Goal: Task Accomplishment & Management: Use online tool/utility

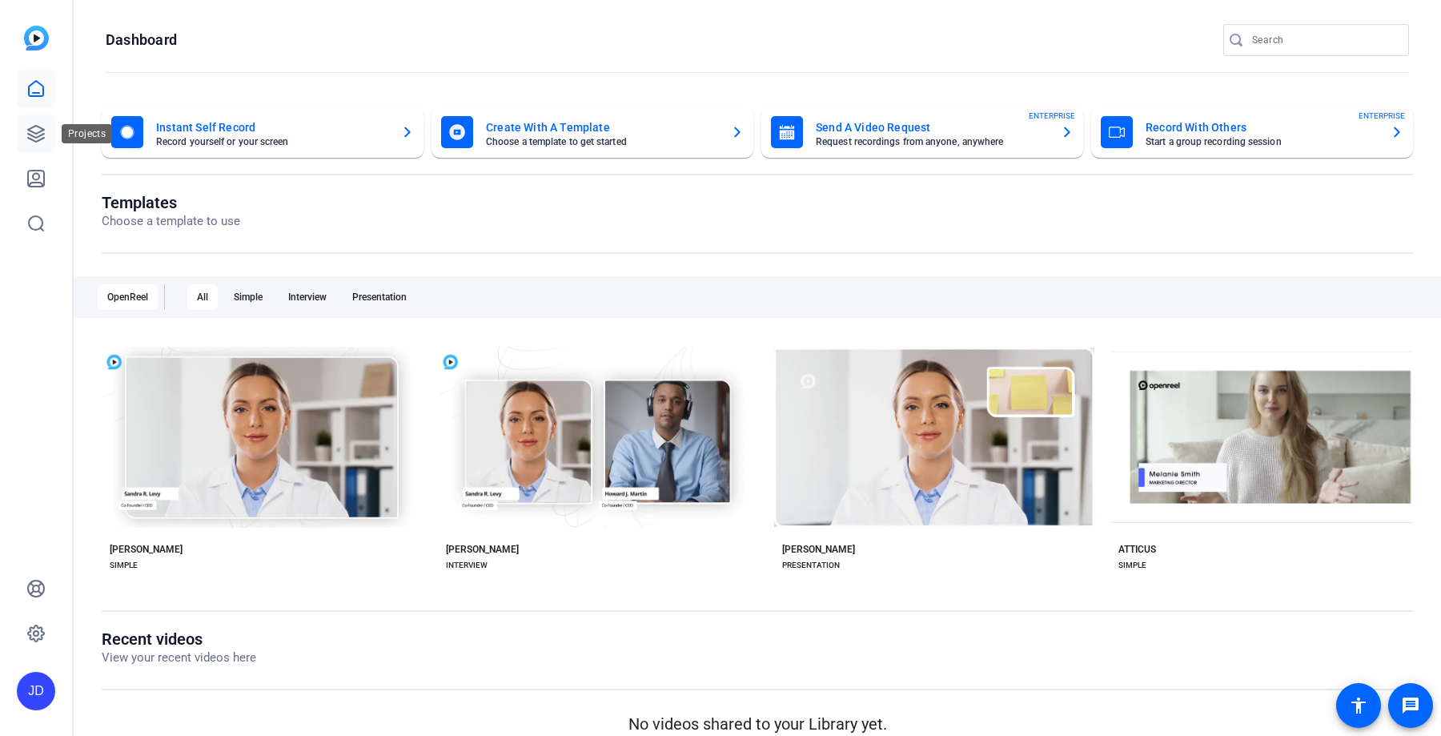
click at [30, 128] on icon at bounding box center [36, 134] width 16 height 16
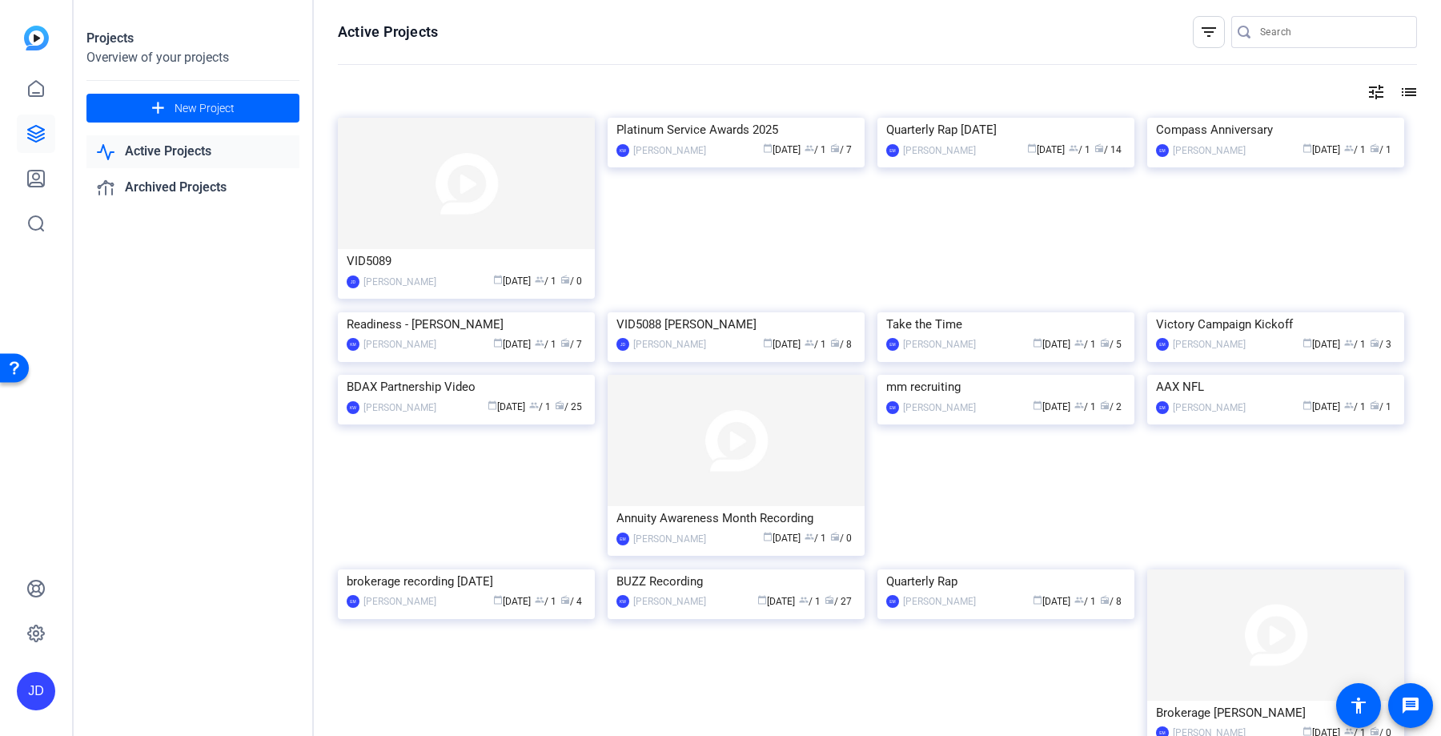
click at [555, 223] on img at bounding box center [466, 183] width 257 height 131
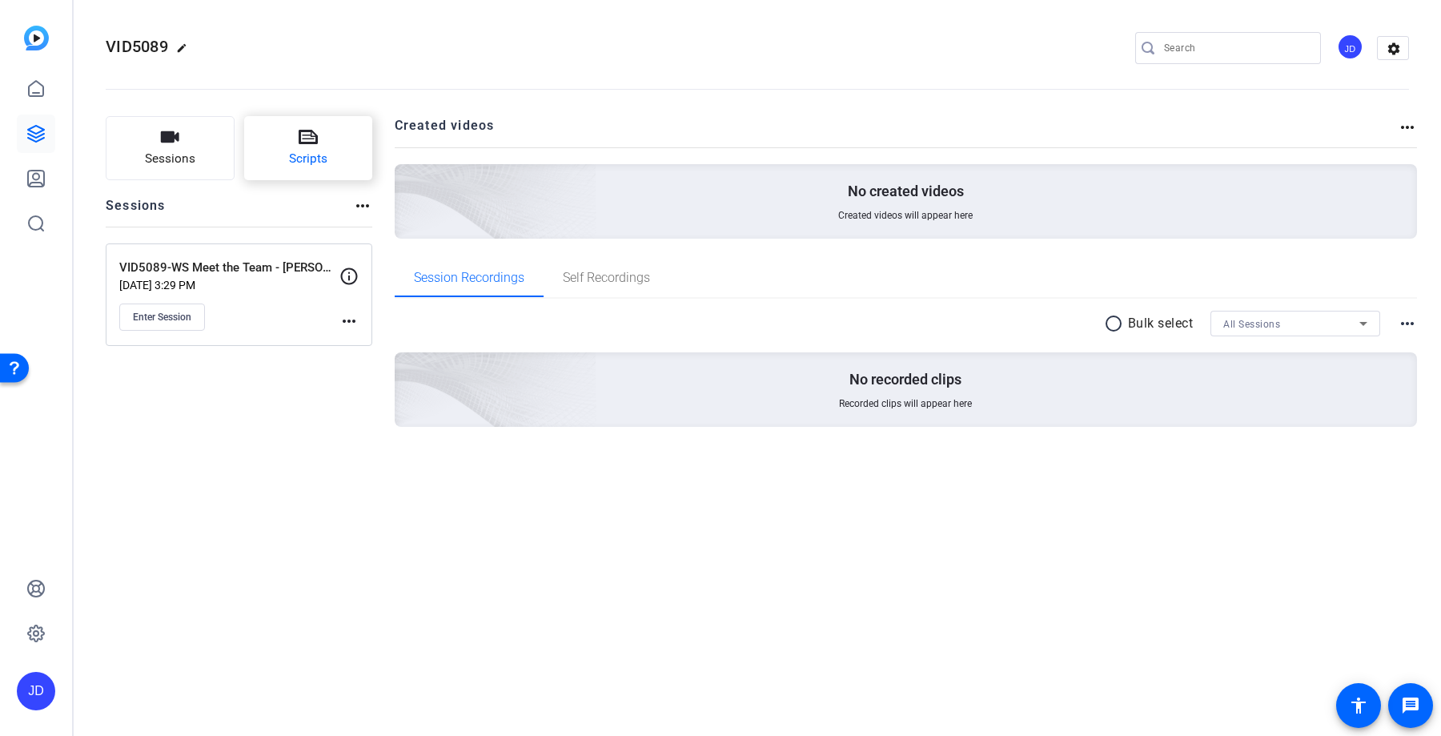
click at [312, 139] on icon at bounding box center [308, 136] width 19 height 19
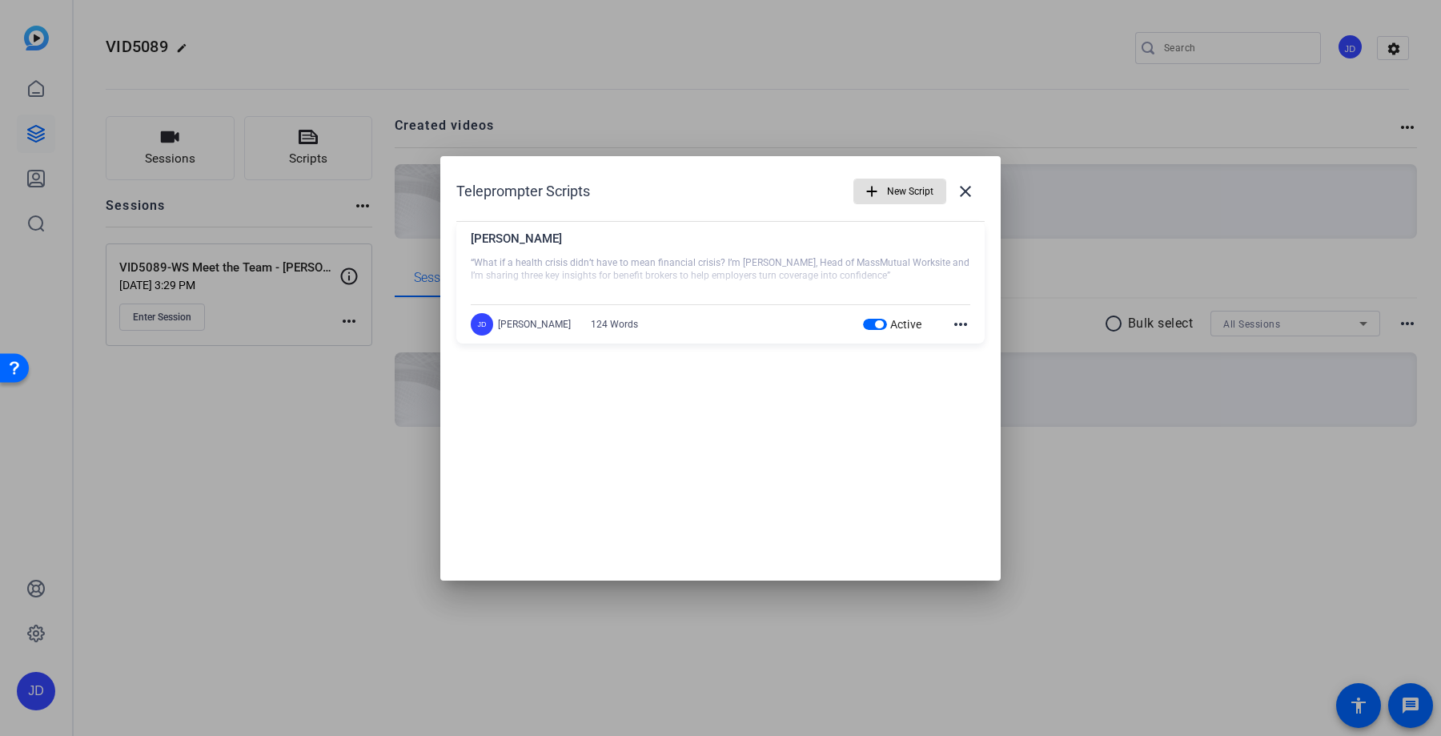
click at [945, 331] on div "Active more_horiz" at bounding box center [917, 324] width 108 height 19
click at [964, 323] on mat-icon "more_horiz" at bounding box center [960, 324] width 19 height 19
click at [968, 367] on span "Delete" at bounding box center [996, 367] width 64 height 19
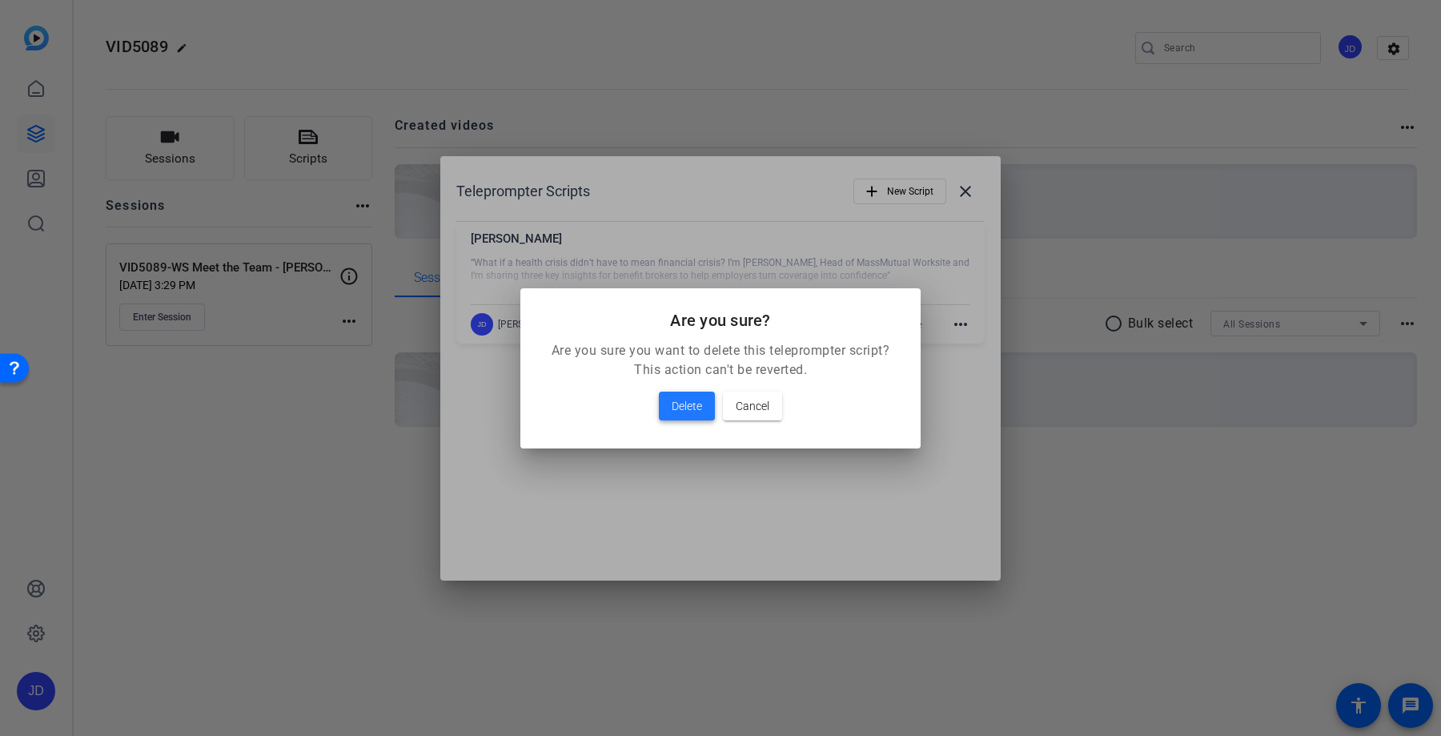
click at [694, 403] on span "Delete" at bounding box center [687, 405] width 30 height 19
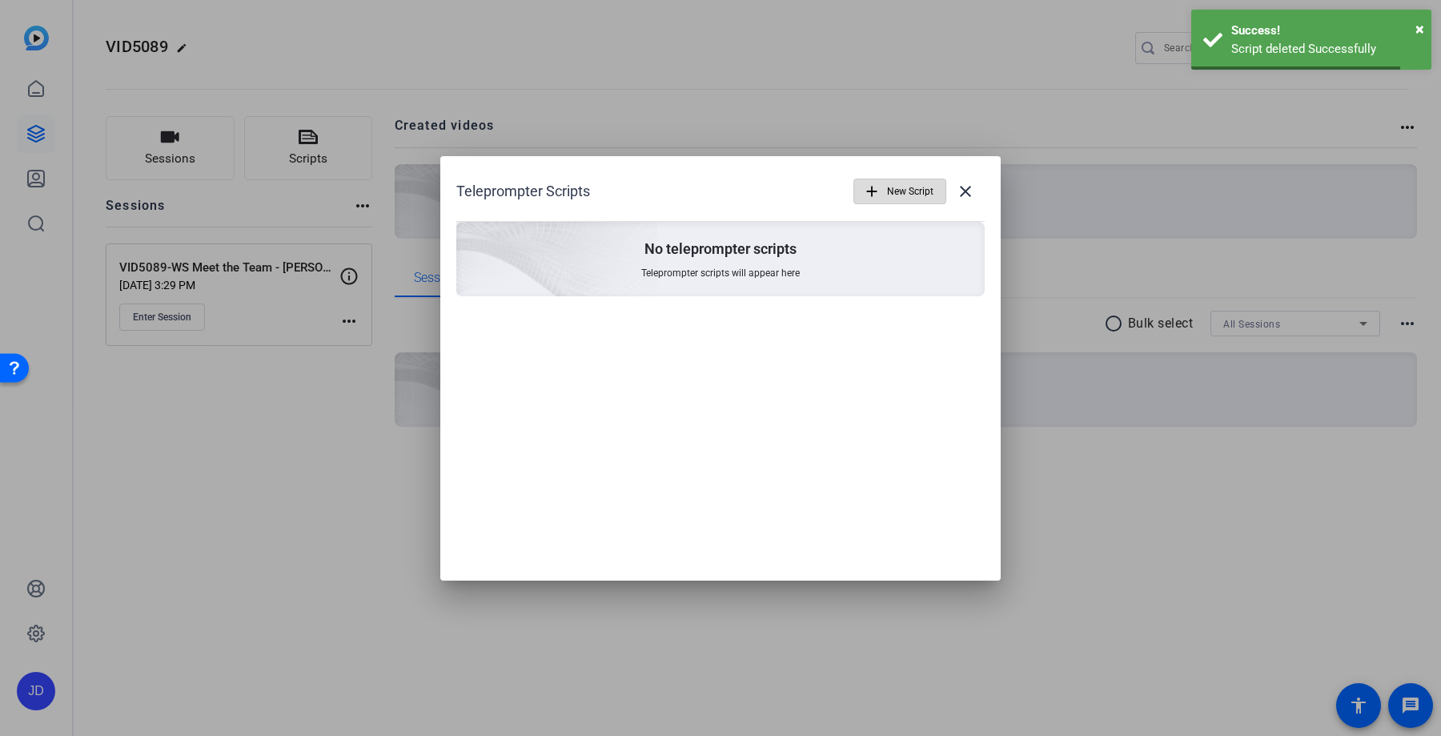
click at [897, 179] on span "New Script" at bounding box center [910, 191] width 46 height 30
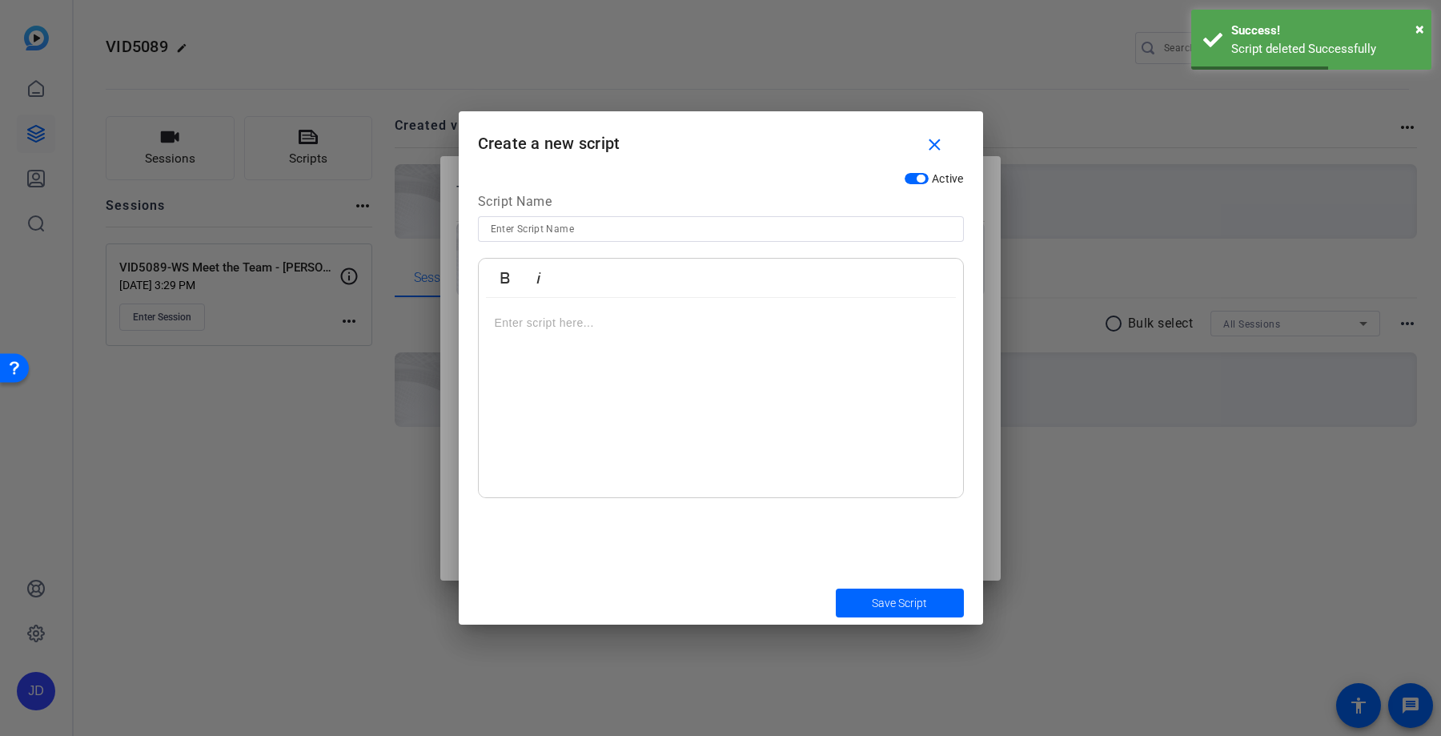
click at [588, 327] on p at bounding box center [721, 323] width 452 height 18
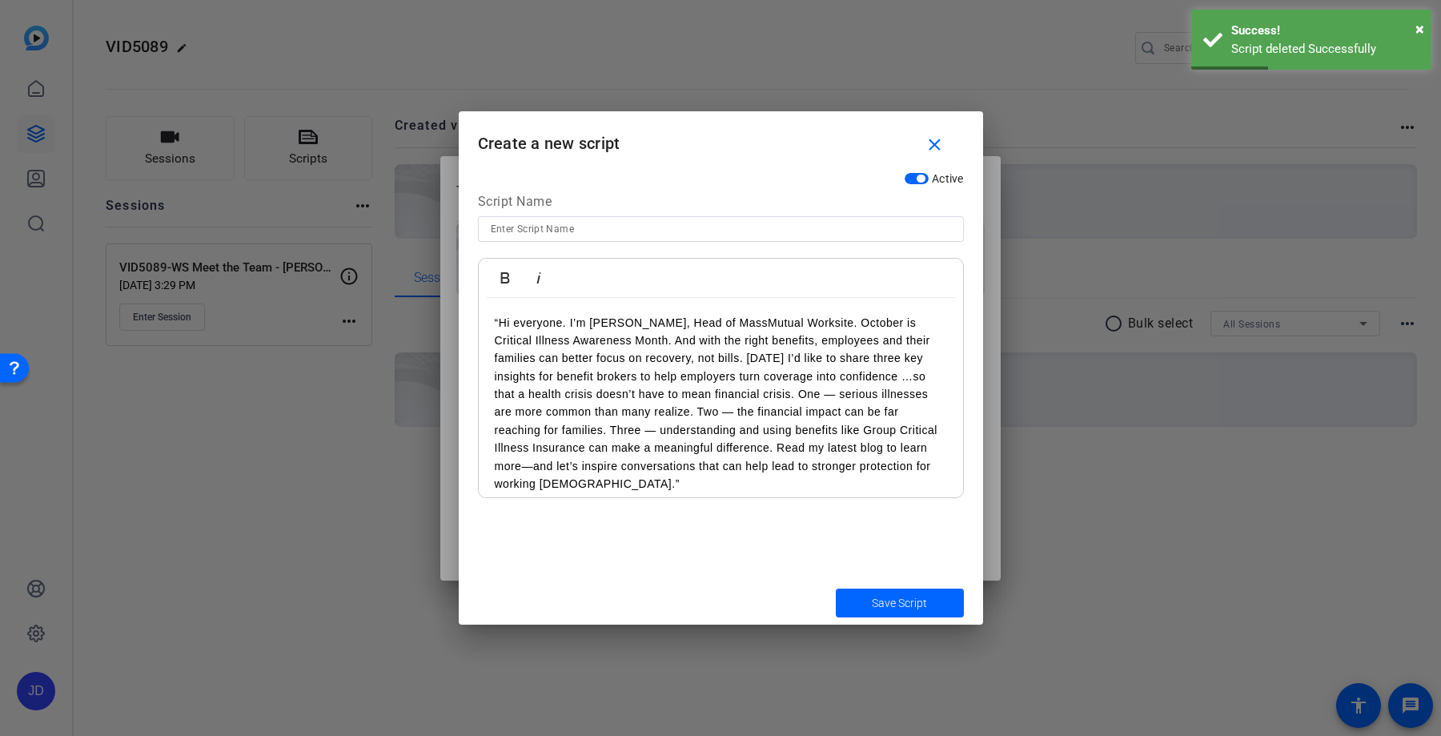
scroll to position [14, 0]
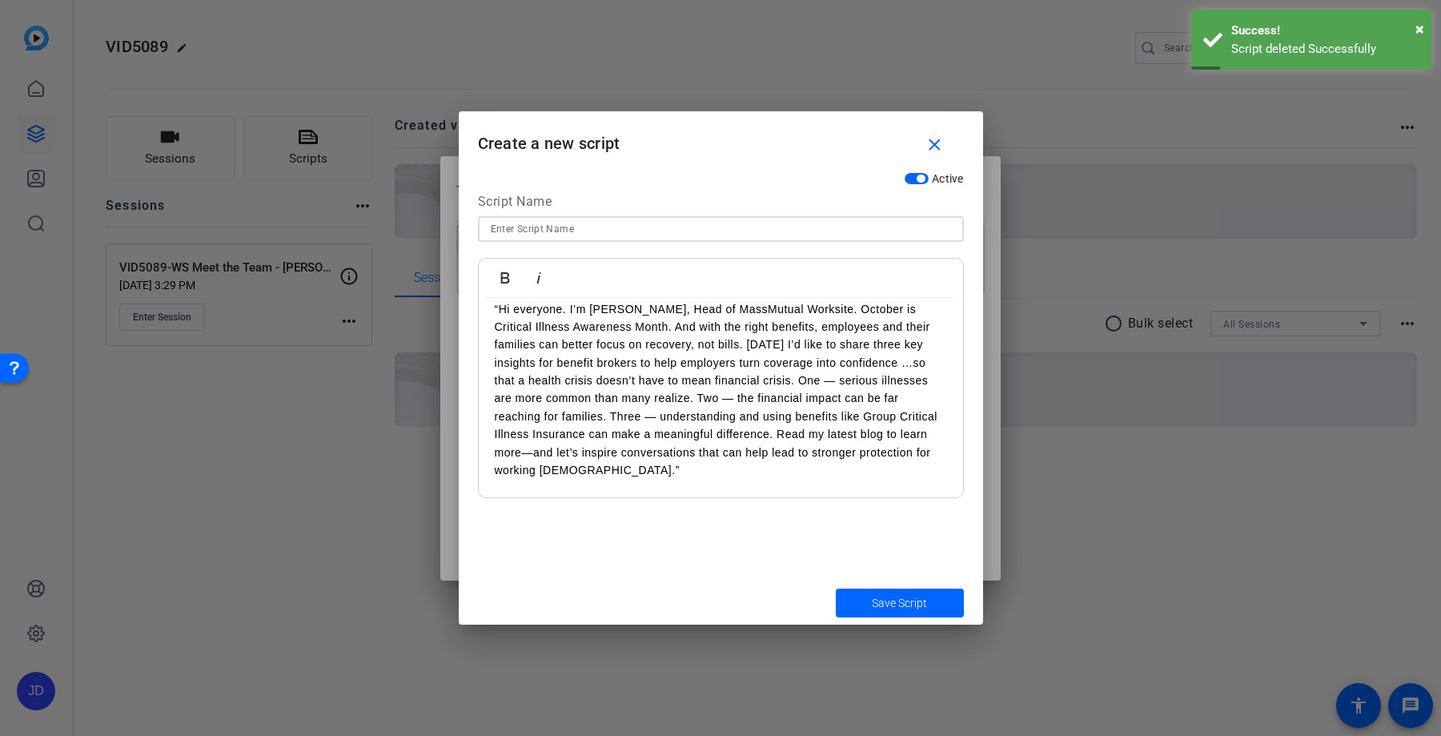
click at [522, 228] on input at bounding box center [721, 228] width 460 height 19
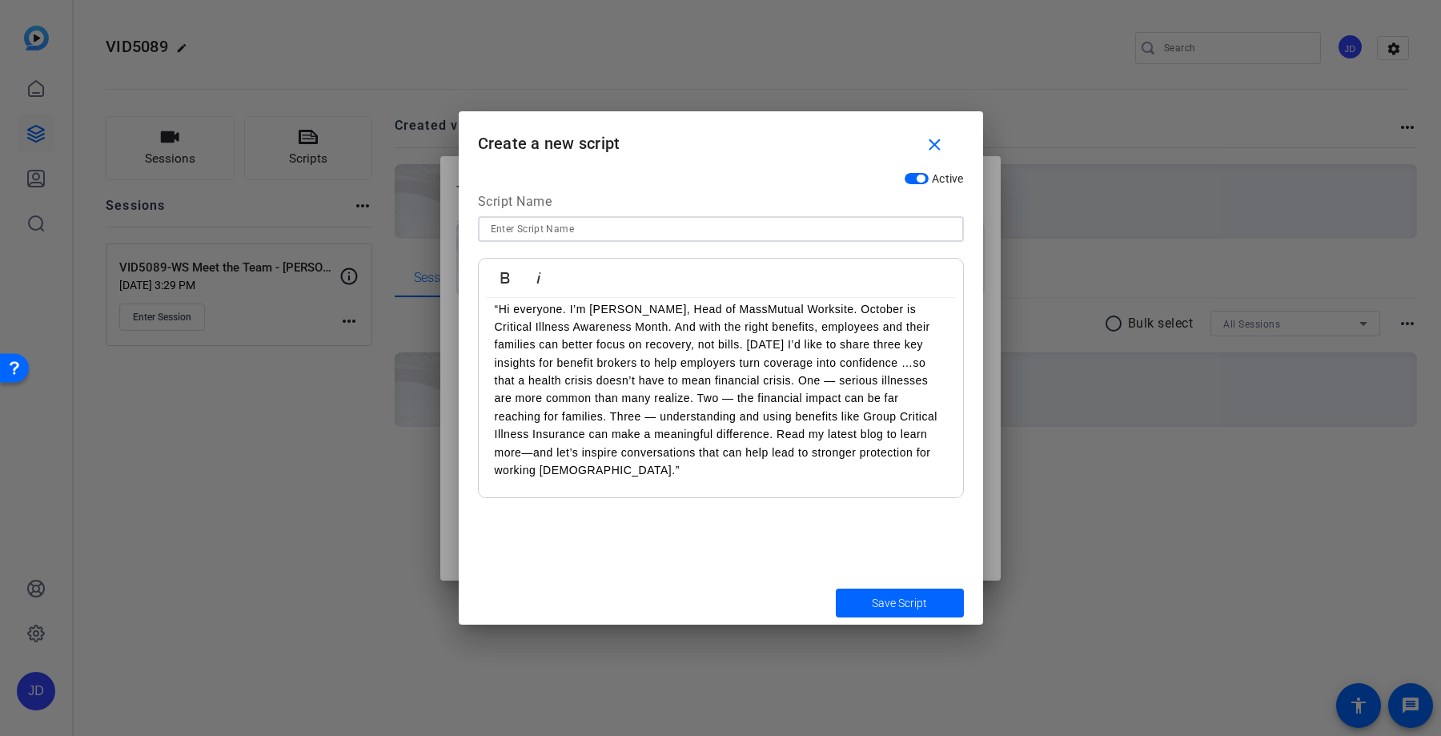
type input "s"
type input "[PERSON_NAME]"
click at [515, 306] on p "“Hi everyone. I’m [PERSON_NAME], Head of MassMutual Worksite. October is Critic…" at bounding box center [721, 389] width 452 height 179
click at [503, 308] on p "“Hi everyone. I’m [PERSON_NAME], Head of MassMutual Worksite. October is Critic…" at bounding box center [721, 389] width 452 height 179
click at [592, 467] on p "Hi everyone. I’m [PERSON_NAME], Head of MassMutual Worksite. October is Critica…" at bounding box center [721, 389] width 452 height 179
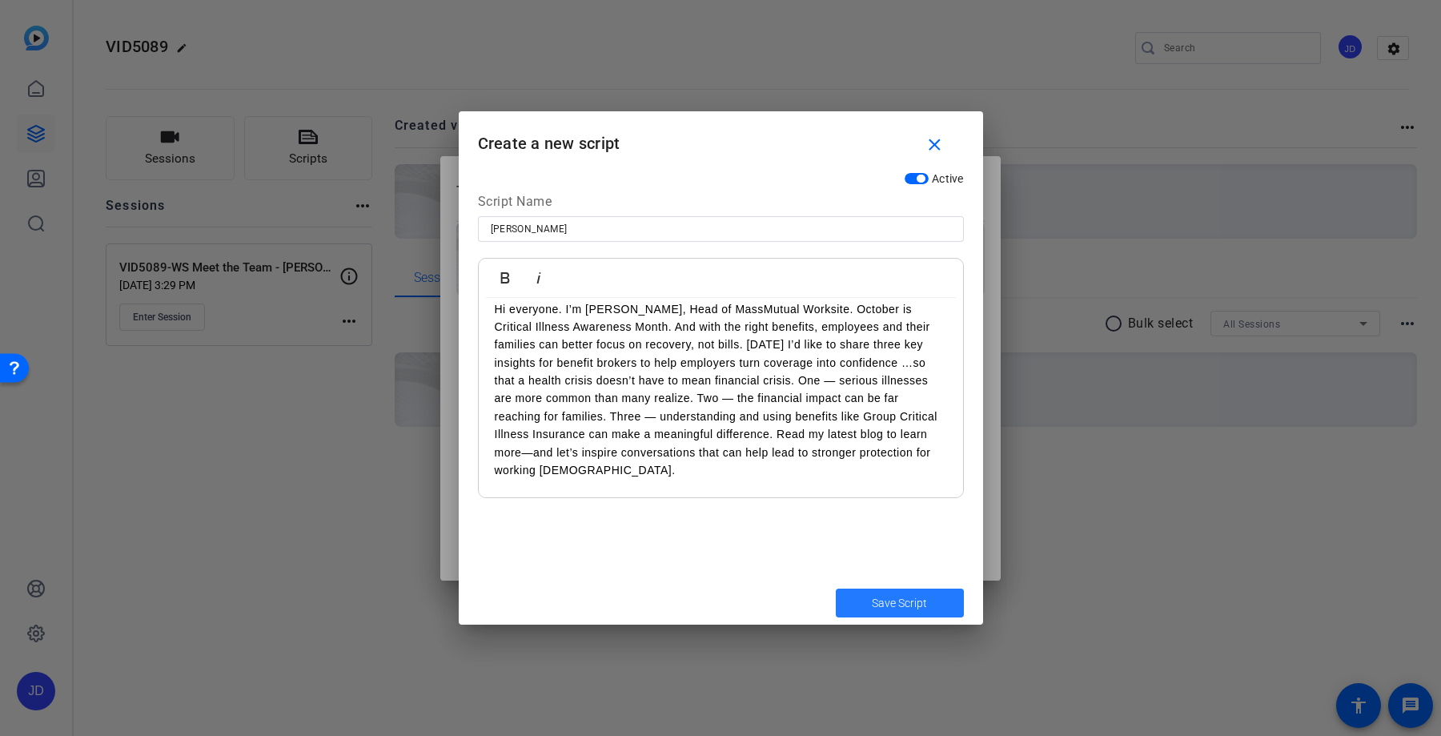
click at [877, 607] on span "Save Script" at bounding box center [899, 603] width 55 height 17
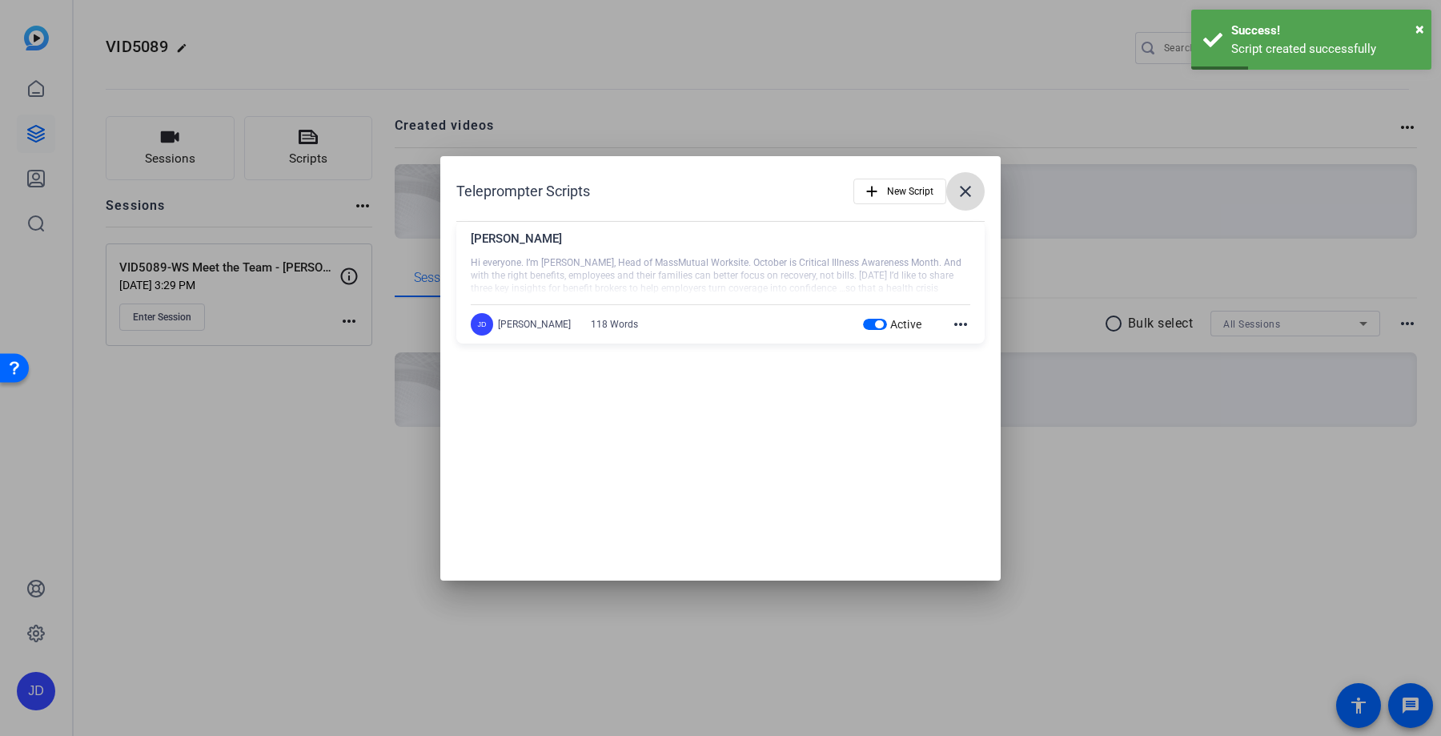
click at [969, 185] on mat-icon "close" at bounding box center [965, 191] width 19 height 19
